Goal: Task Accomplishment & Management: Manage account settings

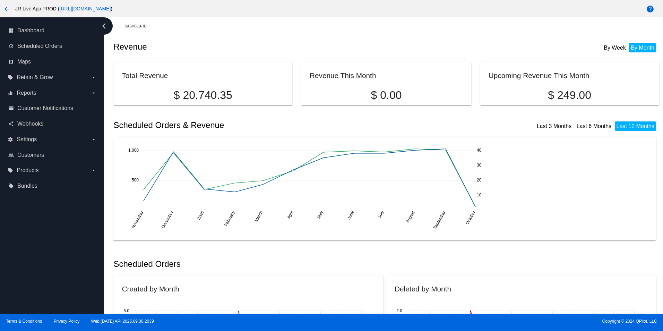
drag, startPoint x: 54, startPoint y: 8, endPoint x: 18, endPoint y: 9, distance: 36.4
click at [18, 9] on span "JR Live App PROD ( [URL][DOMAIN_NAME] )" at bounding box center [63, 9] width 97 height 6
click at [15, 9] on span "JR Live App PROD ( [URL][DOMAIN_NAME] )" at bounding box center [63, 9] width 97 height 6
drag, startPoint x: 15, startPoint y: 9, endPoint x: 54, endPoint y: 3, distance: 39.0
click at [54, 3] on div "arrow_back JR Live App PROD ( [URL][DOMAIN_NAME] )" at bounding box center [276, 9] width 553 height 14
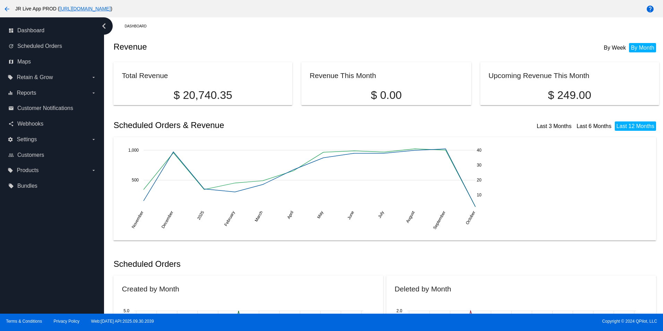
copy span "JR Live App PROD"
click at [46, 143] on label "settings Settings arrow_drop_down" at bounding box center [52, 139] width 88 height 11
click at [0, 0] on input "settings Settings arrow_drop_down" at bounding box center [0, 0] width 0 height 0
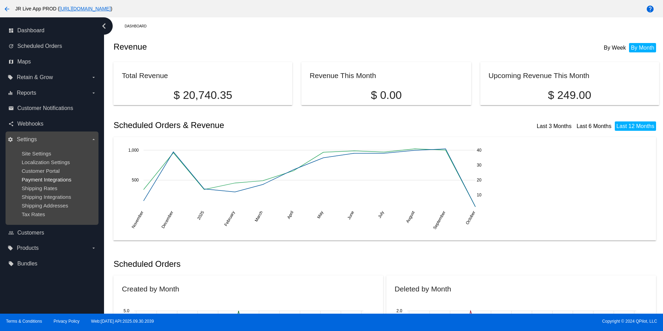
click at [59, 179] on span "Payment Integrations" at bounding box center [47, 180] width 50 height 6
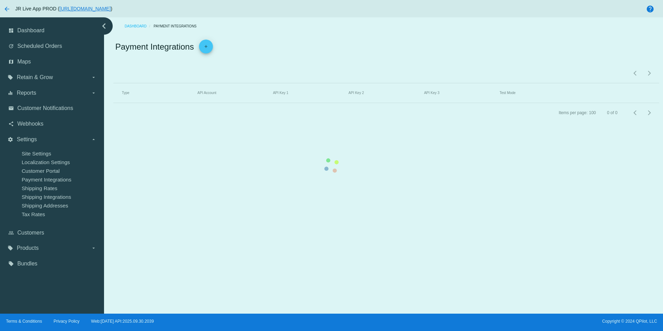
click at [49, 141] on div "dashboard Dashboard update Scheduled Orders map Maps local_offer Retain & Grow …" at bounding box center [331, 165] width 663 height 296
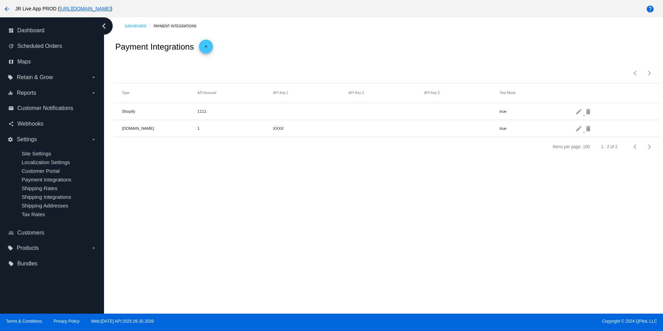
click at [49, 141] on label "settings Settings arrow_drop_down" at bounding box center [52, 139] width 88 height 11
click at [0, 0] on input "settings Settings arrow_drop_down" at bounding box center [0, 0] width 0 height 0
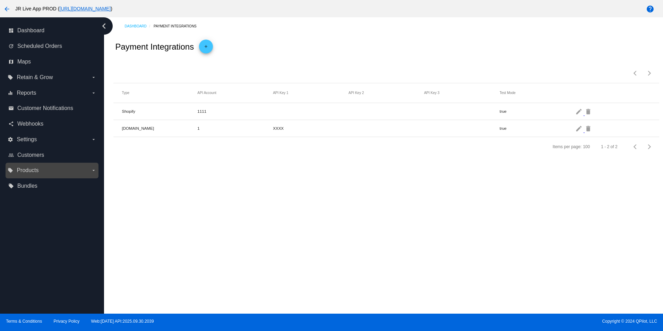
click at [38, 171] on span "Products" at bounding box center [28, 170] width 22 height 6
click at [0, 0] on input "local_offer Products arrow_drop_down" at bounding box center [0, 0] width 0 height 0
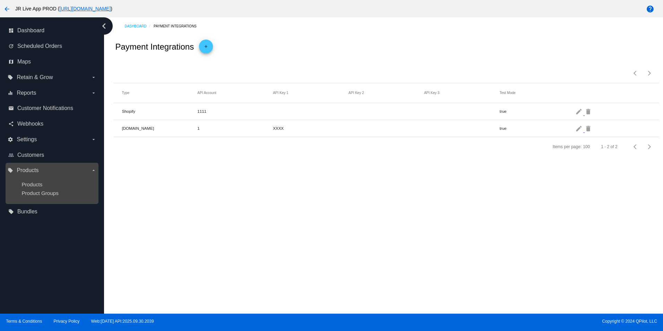
click at [38, 171] on span "Products" at bounding box center [28, 170] width 22 height 6
click at [0, 0] on input "local_offer Products arrow_drop_down" at bounding box center [0, 0] width 0 height 0
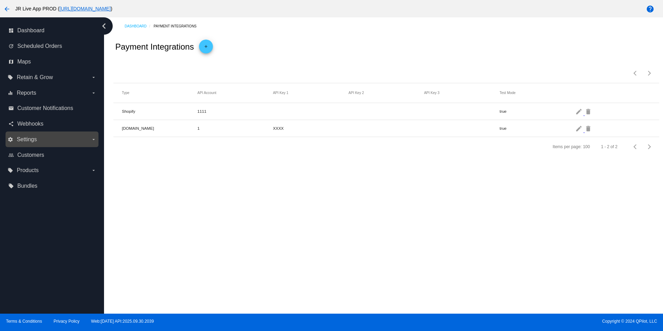
click at [42, 143] on label "settings Settings arrow_drop_down" at bounding box center [52, 139] width 88 height 11
click at [0, 0] on input "settings Settings arrow_drop_down" at bounding box center [0, 0] width 0 height 0
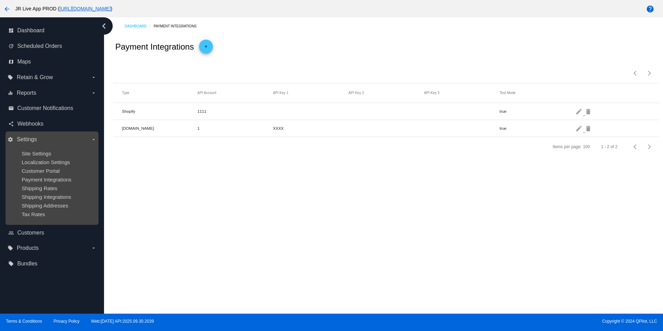
click at [42, 137] on label "settings Settings arrow_drop_down" at bounding box center [52, 139] width 88 height 11
click at [0, 0] on input "settings Settings arrow_drop_down" at bounding box center [0, 0] width 0 height 0
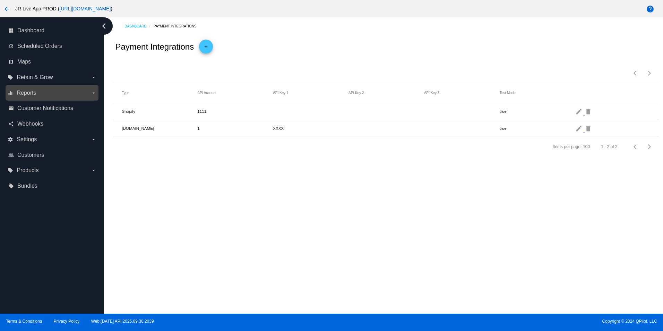
click at [61, 96] on label "equalizer Reports arrow_drop_down" at bounding box center [52, 92] width 88 height 11
click at [0, 0] on input "equalizer Reports arrow_drop_down" at bounding box center [0, 0] width 0 height 0
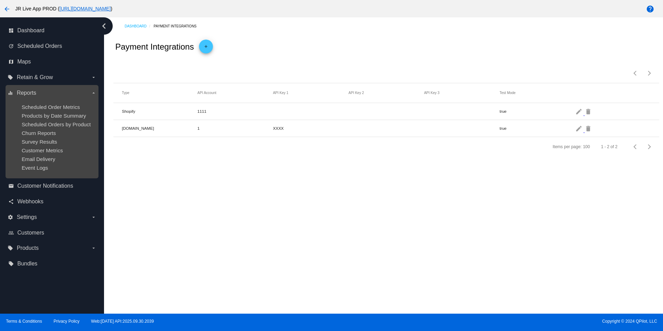
click at [62, 94] on label "equalizer Reports arrow_drop_down" at bounding box center [52, 92] width 88 height 11
click at [0, 0] on input "equalizer Reports arrow_drop_down" at bounding box center [0, 0] width 0 height 0
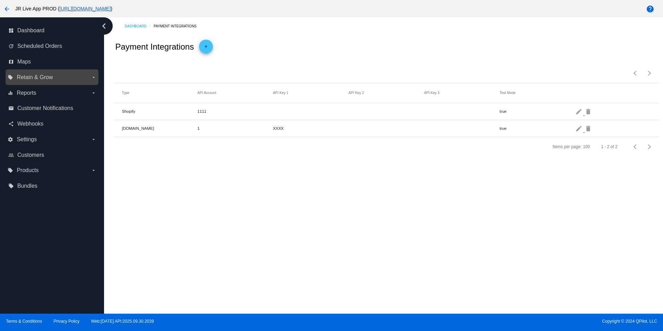
click at [65, 84] on div "local_offer Retain & Grow arrow_drop_down" at bounding box center [52, 77] width 93 height 16
click at [67, 83] on div "local_offer Retain & Grow arrow_drop_down" at bounding box center [52, 77] width 93 height 16
click at [68, 82] on label "local_offer Retain & Grow arrow_drop_down" at bounding box center [52, 77] width 88 height 11
click at [0, 0] on input "local_offer Retain & Grow arrow_drop_down" at bounding box center [0, 0] width 0 height 0
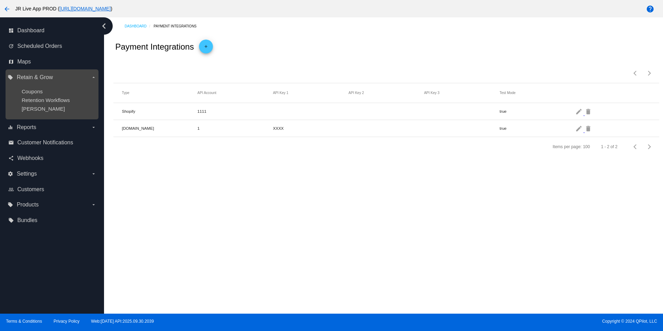
click at [72, 77] on label "local_offer Retain & Grow arrow_drop_down" at bounding box center [52, 77] width 88 height 11
click at [0, 0] on input "local_offer Retain & Grow arrow_drop_down" at bounding box center [0, 0] width 0 height 0
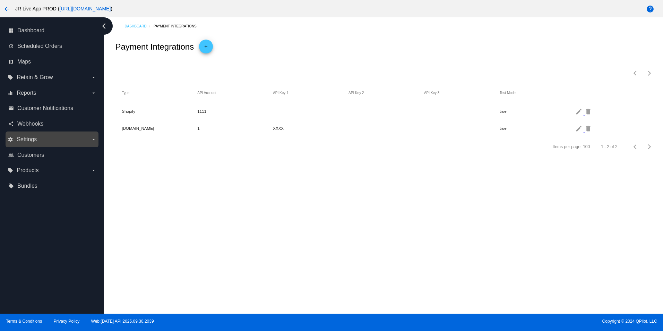
click at [34, 135] on label "settings Settings arrow_drop_down" at bounding box center [52, 139] width 88 height 11
click at [0, 0] on input "settings Settings arrow_drop_down" at bounding box center [0, 0] width 0 height 0
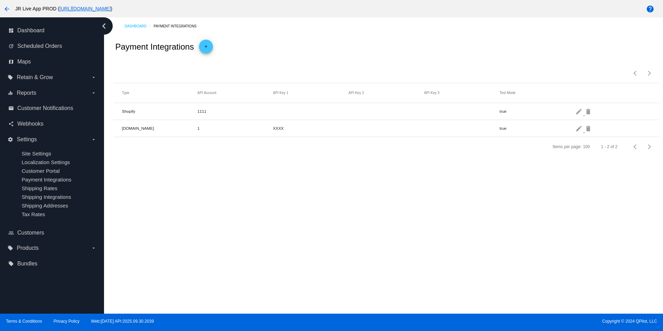
click at [227, 204] on div "Dashboard Payment Integrations Payment Integrations add Items per page: 100 1 -…" at bounding box center [383, 165] width 559 height 296
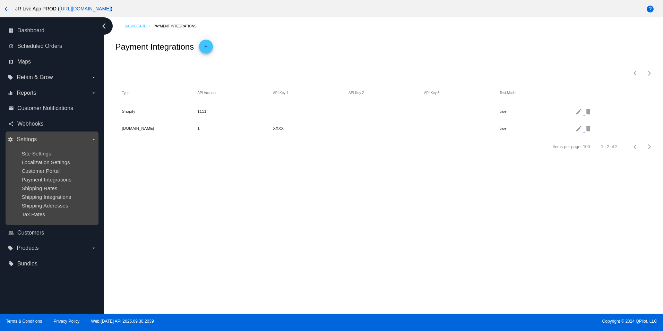
click at [52, 138] on label "settings Settings arrow_drop_down" at bounding box center [52, 139] width 88 height 11
click at [0, 0] on input "settings Settings arrow_drop_down" at bounding box center [0, 0] width 0 height 0
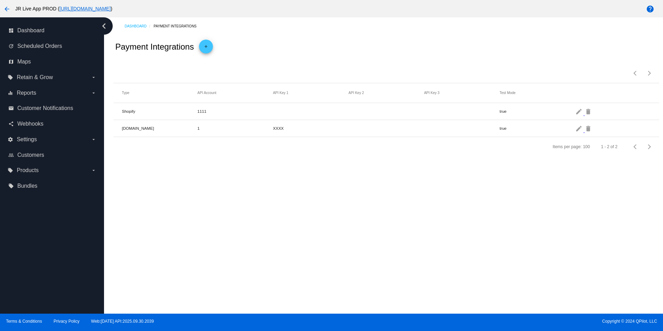
click at [575, 131] on mat-cell "true" at bounding box center [538, 128] width 76 height 8
click at [577, 132] on mat-icon "edit" at bounding box center [579, 128] width 8 height 11
